Goal: Transaction & Acquisition: Purchase product/service

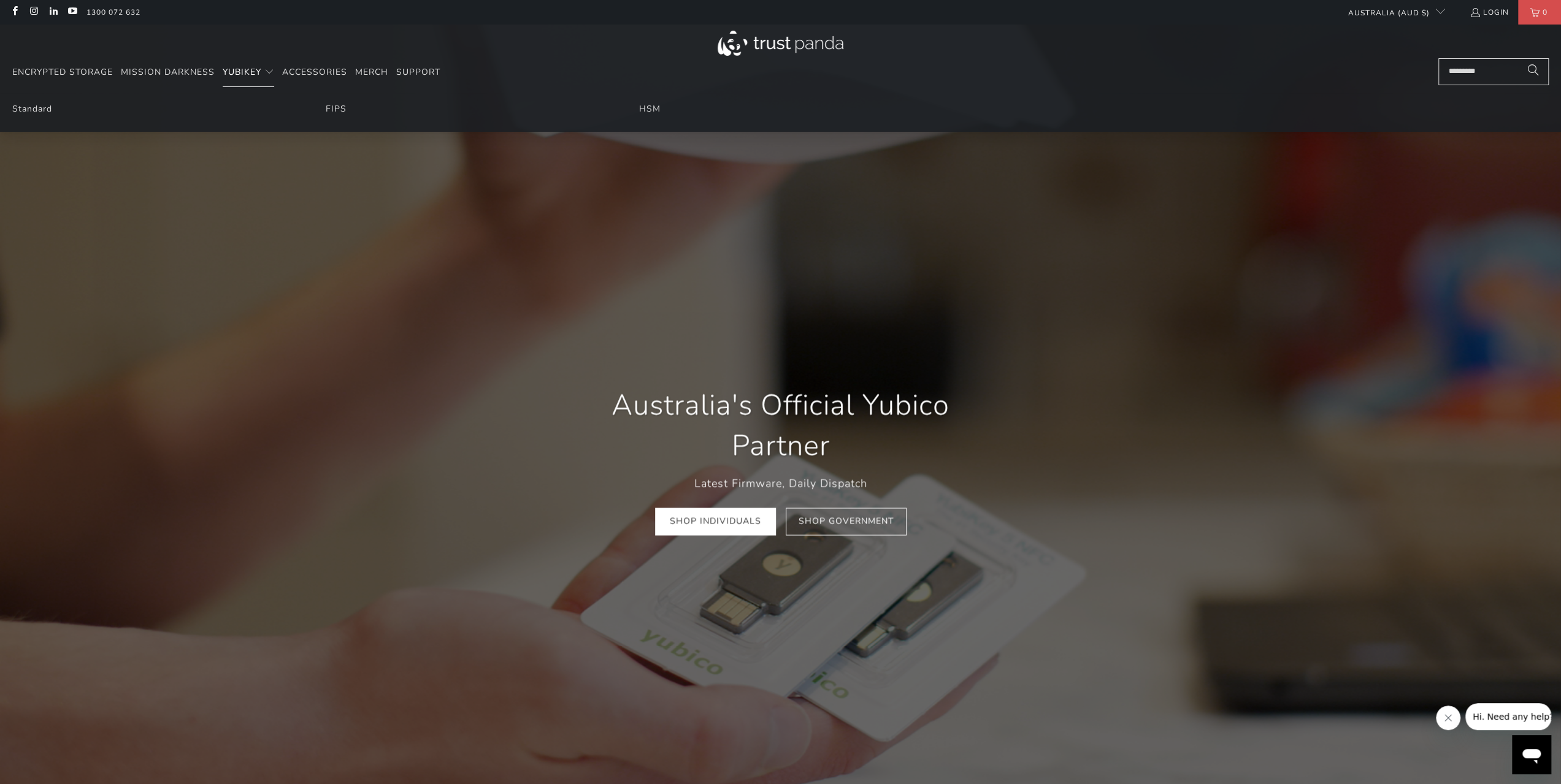
click at [259, 72] on span "YubiKey" at bounding box center [242, 72] width 39 height 12
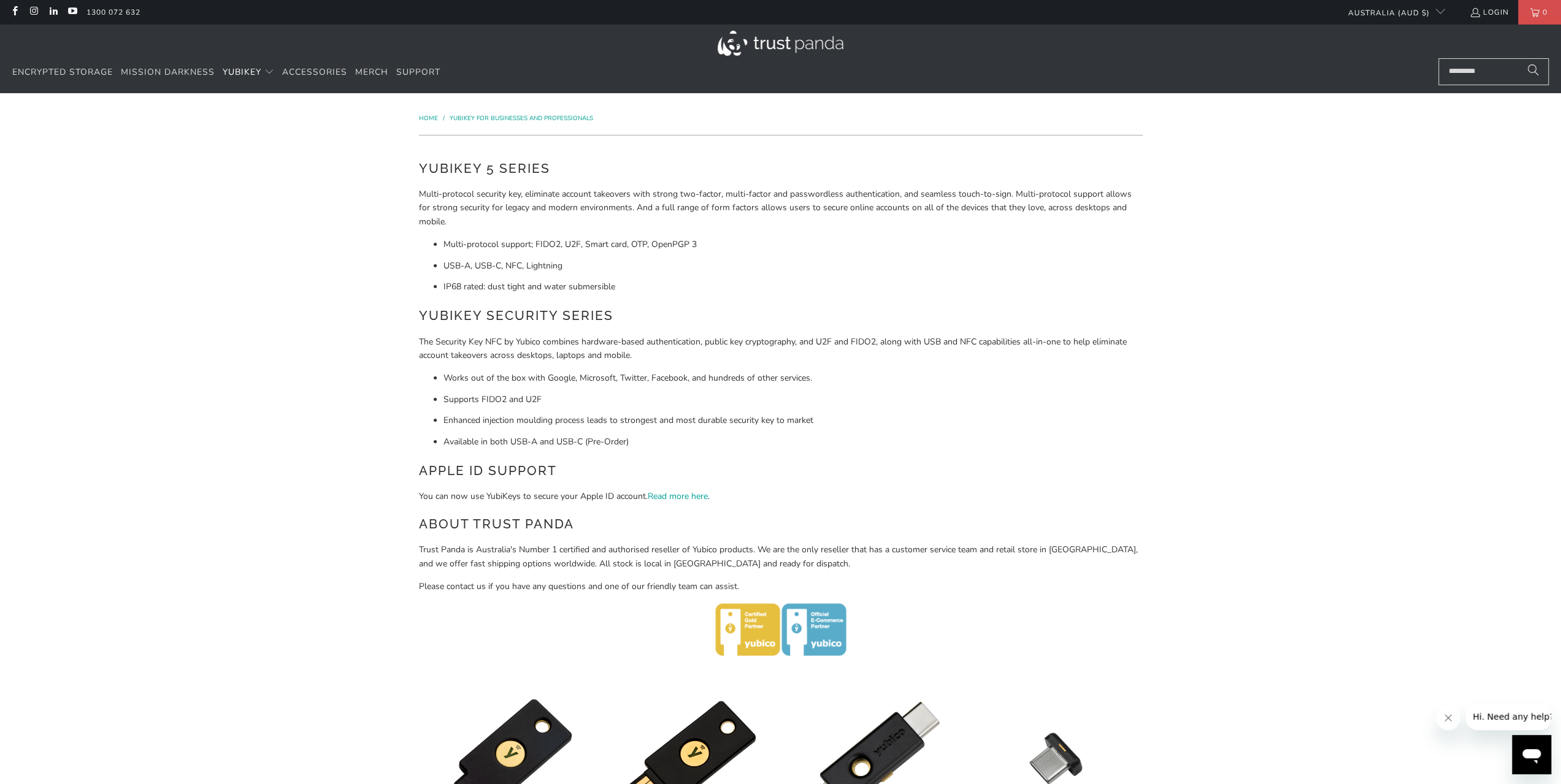
click at [503, 323] on h2 "YubiKey Security Series" at bounding box center [780, 316] width 724 height 19
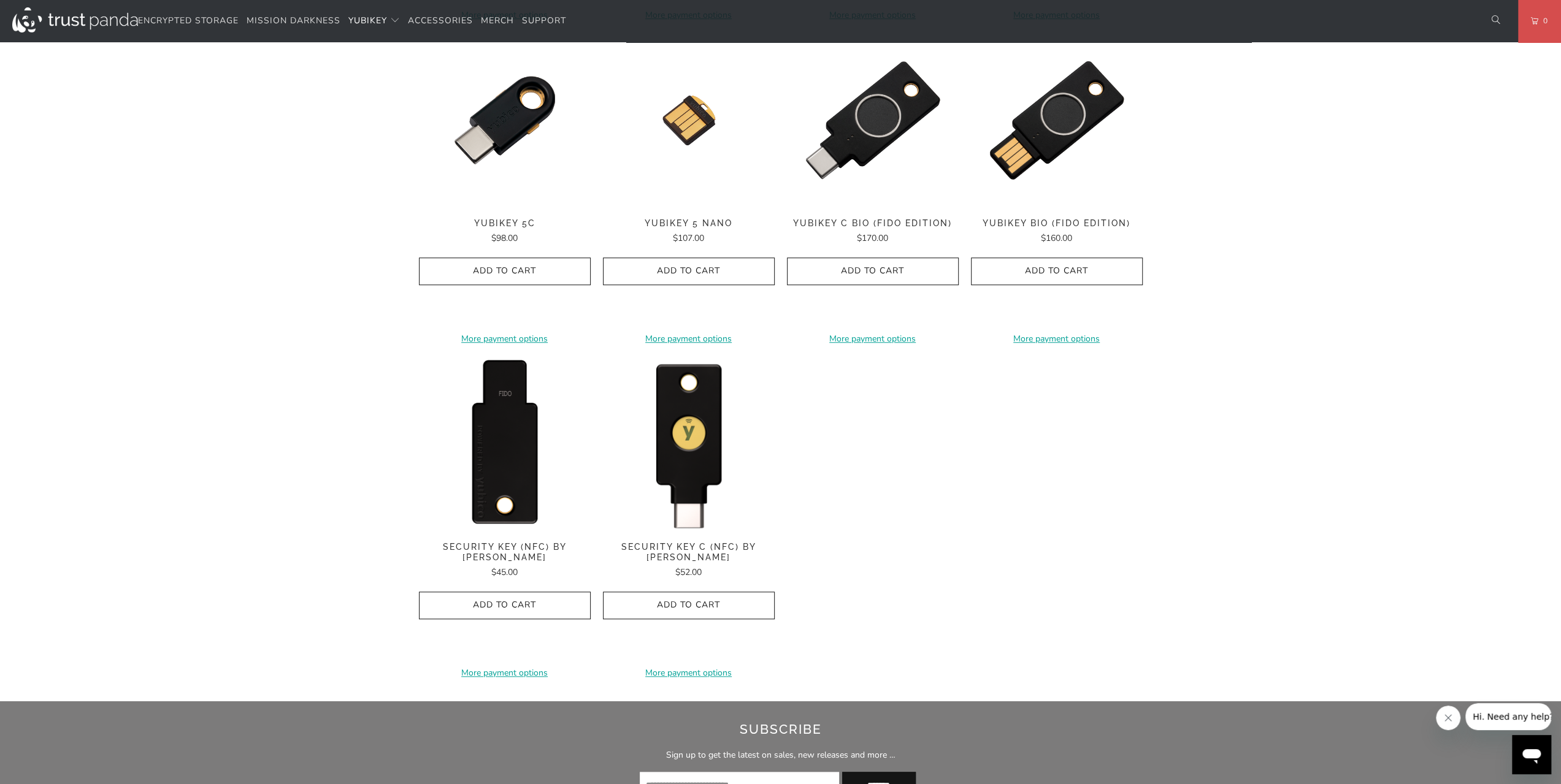
scroll to position [981, 0]
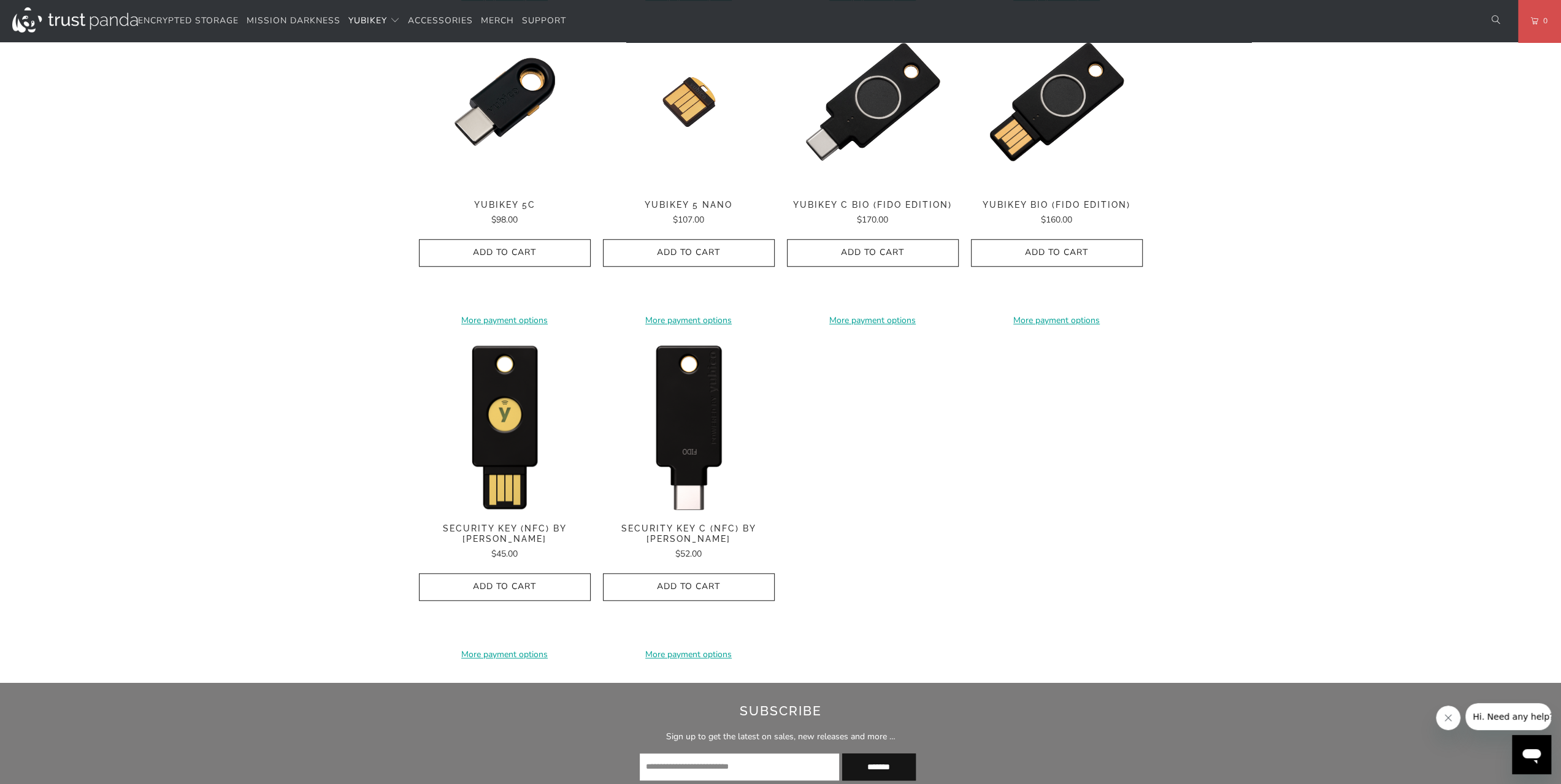
click at [683, 445] on img at bounding box center [688, 425] width 171 height 171
